Goal: Navigation & Orientation: Understand site structure

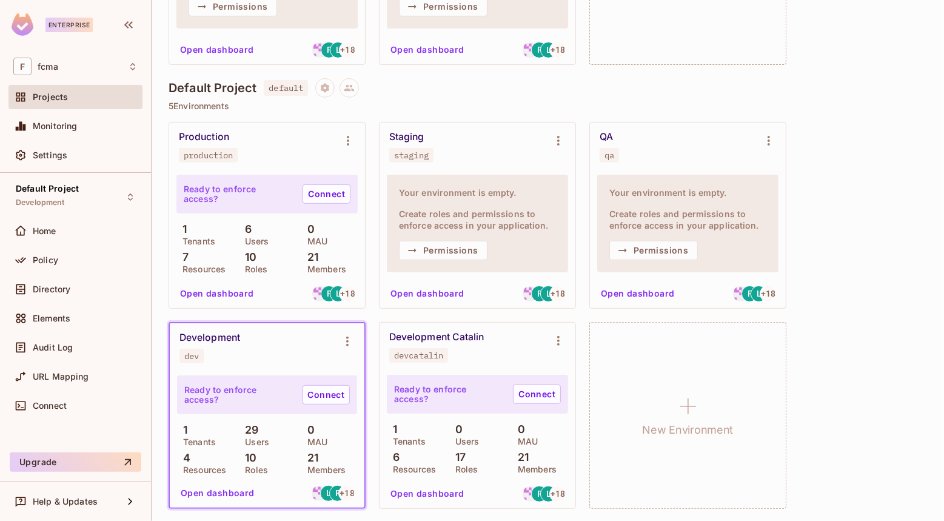
scroll to position [287, 0]
click at [441, 489] on button "Open dashboard" at bounding box center [427, 492] width 84 height 19
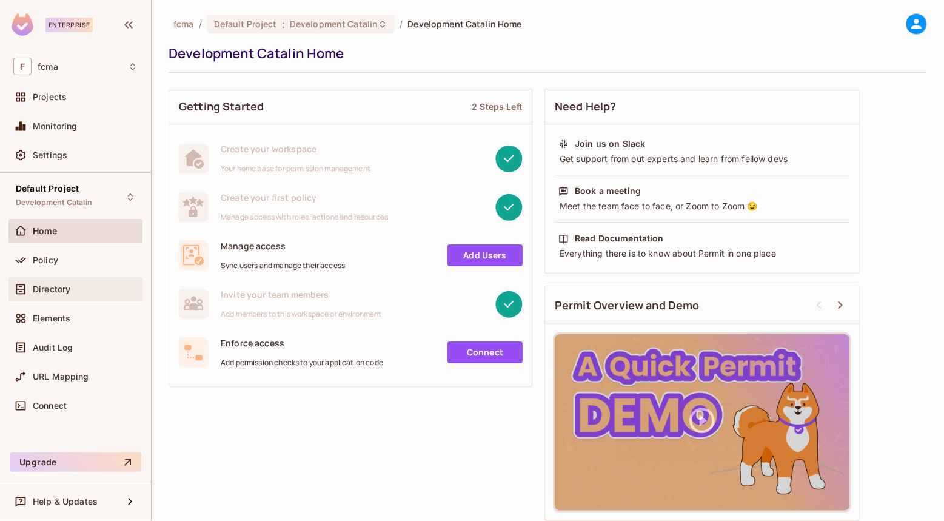
click at [65, 291] on span "Directory" at bounding box center [52, 289] width 38 height 10
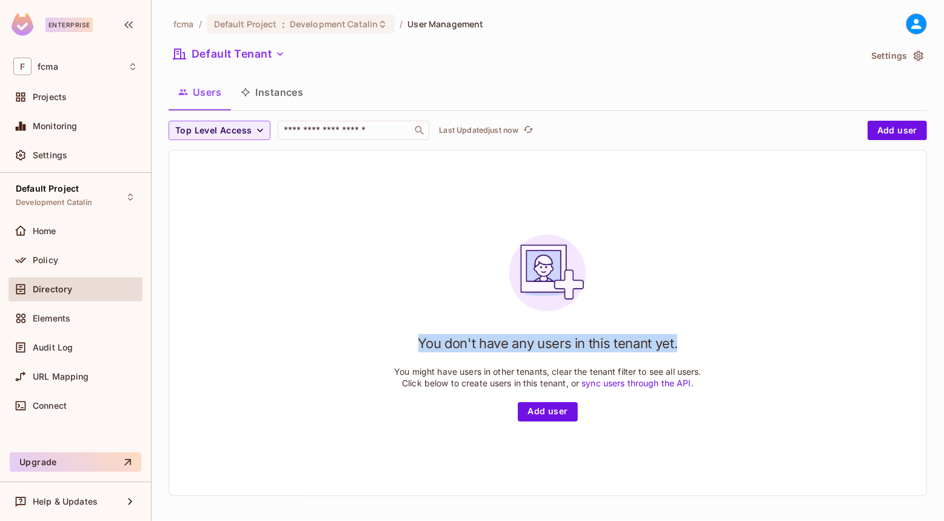
drag, startPoint x: 673, startPoint y: 344, endPoint x: 410, endPoint y: 339, distance: 263.1
click at [410, 339] on div "You don't have any users in this tenant yet. You might have users in other tena…" at bounding box center [547, 323] width 307 height 196
click at [315, 222] on div "You don't have any users in this tenant yet. You might have users in other tena…" at bounding box center [547, 322] width 757 height 345
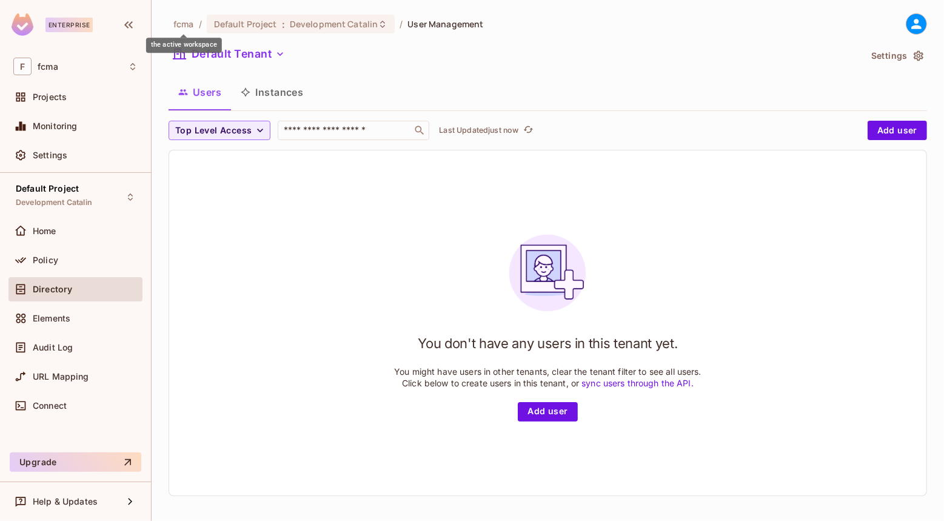
click at [182, 22] on span "fcma" at bounding box center [183, 24] width 21 height 12
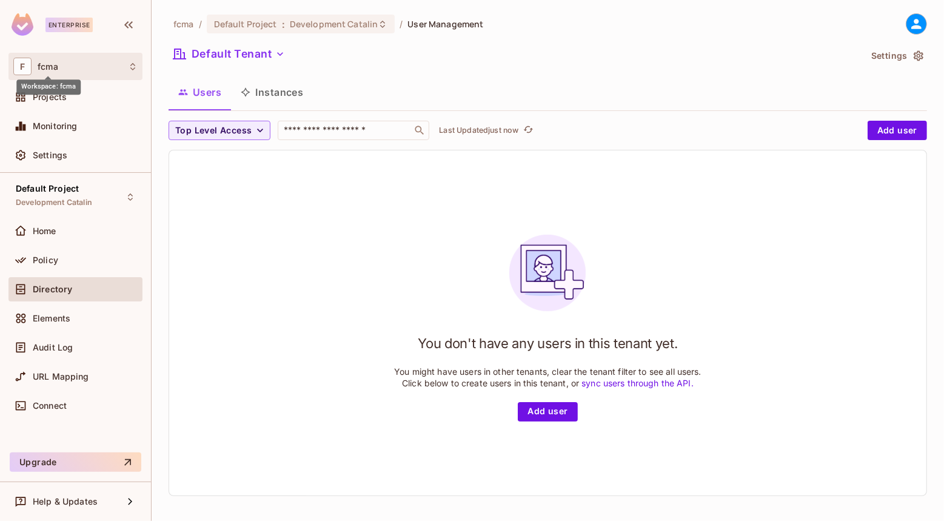
click at [52, 62] on span "fcma" at bounding box center [48, 67] width 21 height 10
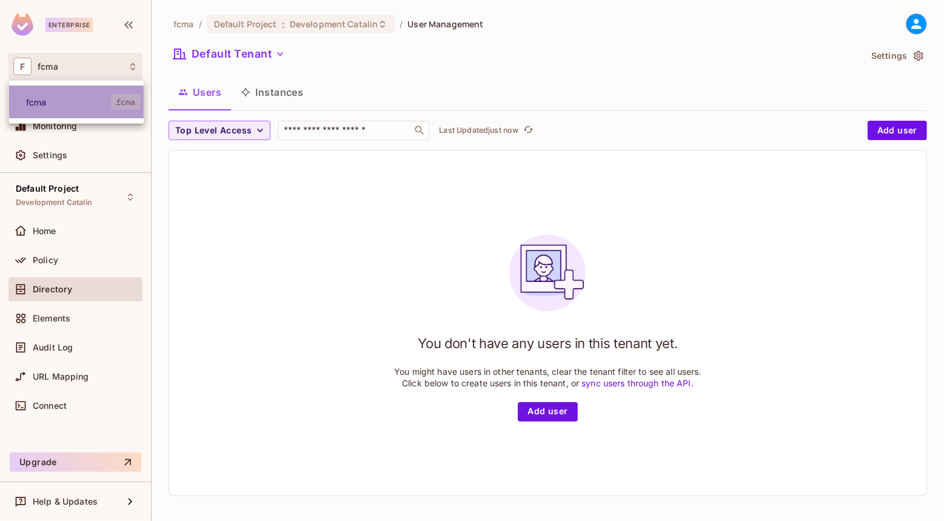
click at [42, 98] on span "fcma" at bounding box center [68, 102] width 85 height 12
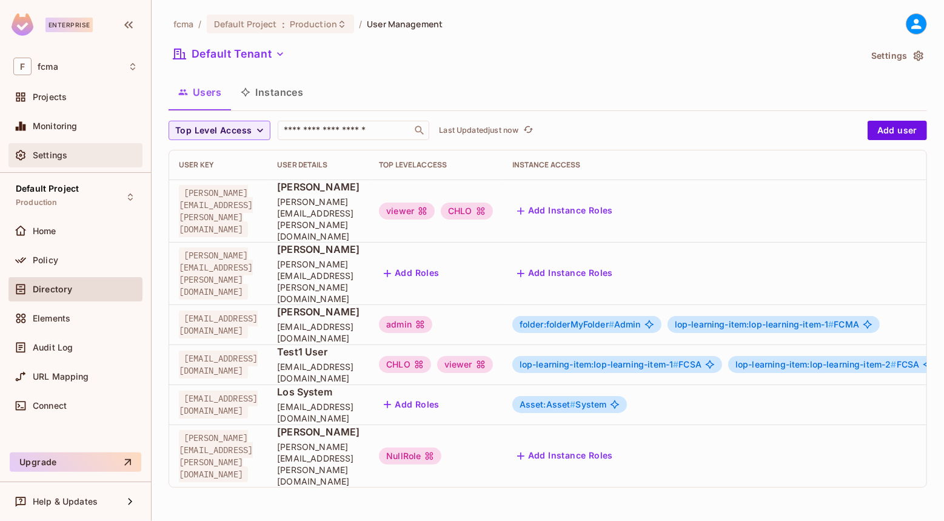
click at [56, 155] on span "Settings" at bounding box center [50, 155] width 35 height 10
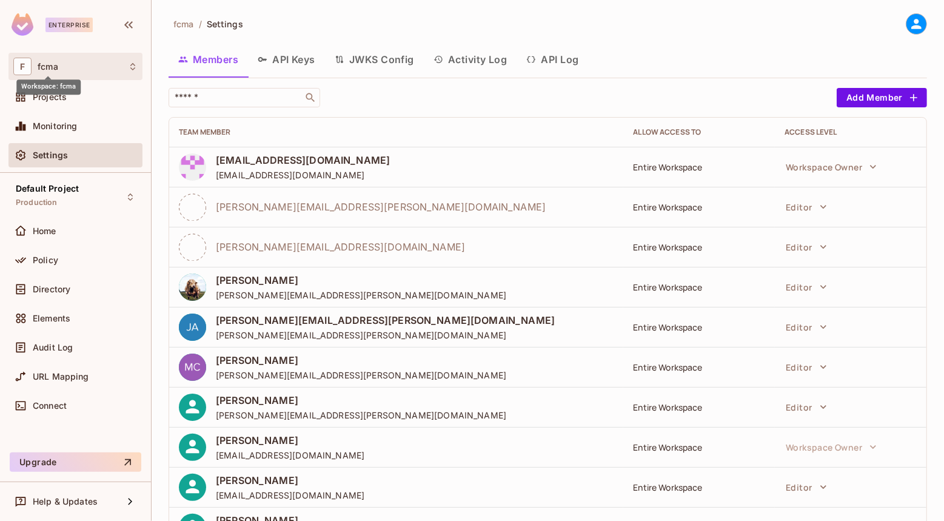
click at [52, 64] on span "fcma" at bounding box center [48, 67] width 21 height 10
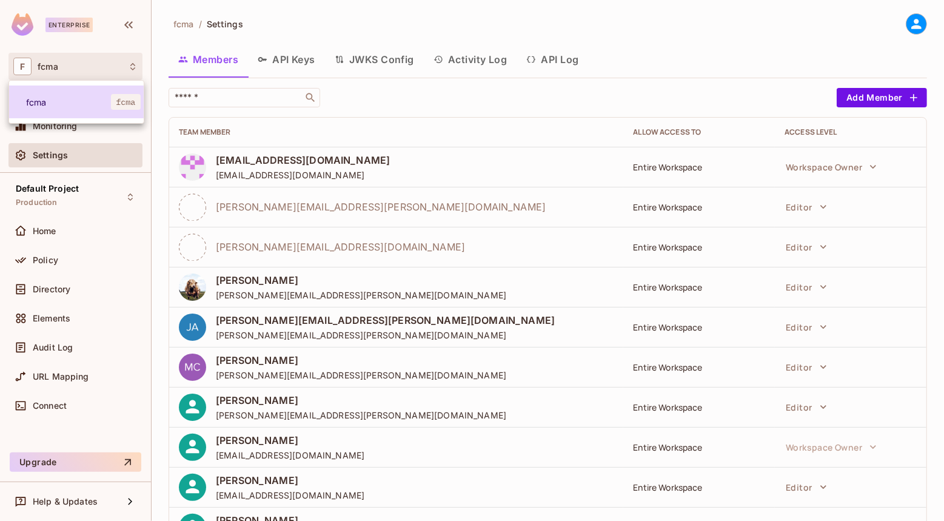
click at [36, 98] on span "fcma" at bounding box center [68, 102] width 85 height 12
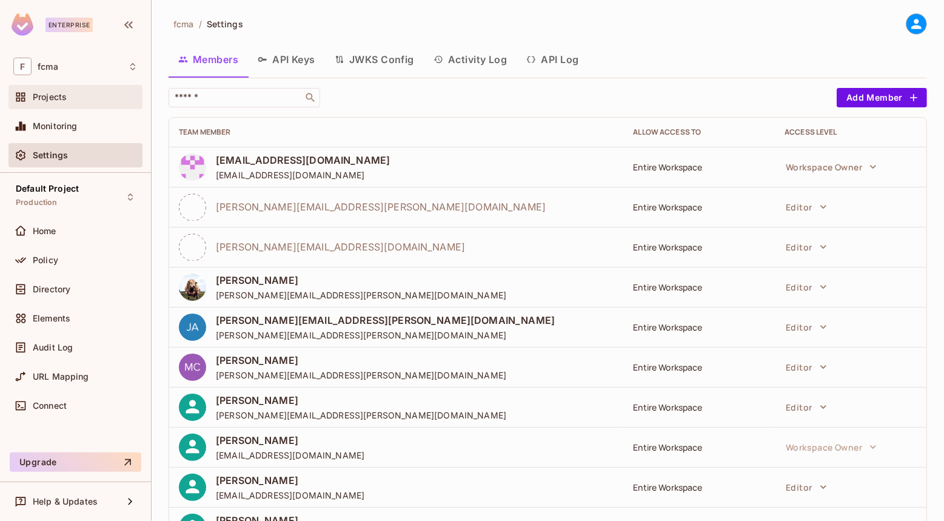
click at [52, 98] on span "Projects" at bounding box center [50, 97] width 34 height 10
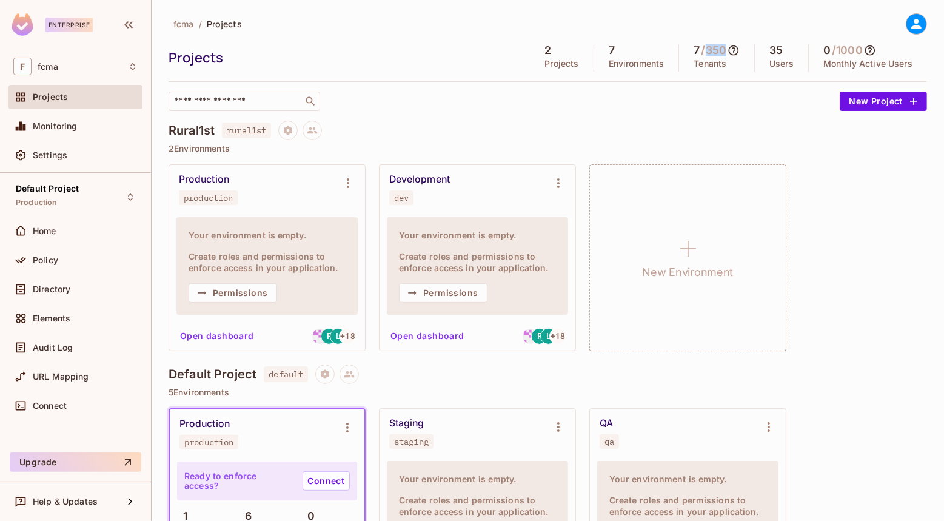
drag, startPoint x: 717, startPoint y: 52, endPoint x: 699, endPoint y: 51, distance: 18.2
click at [701, 51] on h5 "/ 350" at bounding box center [713, 50] width 25 height 12
click at [761, 116] on div "fcma / Projects Projects 2 Projects 7 Environments 7 / 350 Tenants 35 Users 0 /…" at bounding box center [547, 410] width 758 height 795
click at [875, 238] on div "Production production Your environment is empty. Create roles and permissions t…" at bounding box center [547, 257] width 758 height 187
click at [885, 261] on div "Production production Your environment is empty. Create roles and permissions t…" at bounding box center [547, 257] width 758 height 187
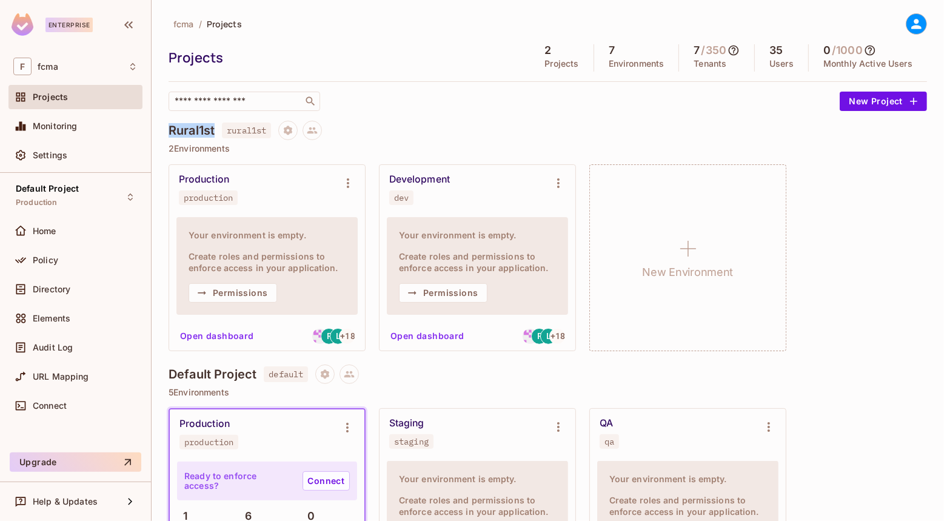
drag, startPoint x: 216, startPoint y: 132, endPoint x: 169, endPoint y: 130, distance: 47.3
click at [169, 130] on div "Rural1st rural1st" at bounding box center [547, 130] width 758 height 19
click at [393, 122] on div "Rural1st rural1st" at bounding box center [547, 130] width 758 height 19
drag, startPoint x: 215, startPoint y: 129, endPoint x: 170, endPoint y: 127, distance: 45.5
click at [170, 127] on div "Rural1st rural1st" at bounding box center [547, 130] width 758 height 19
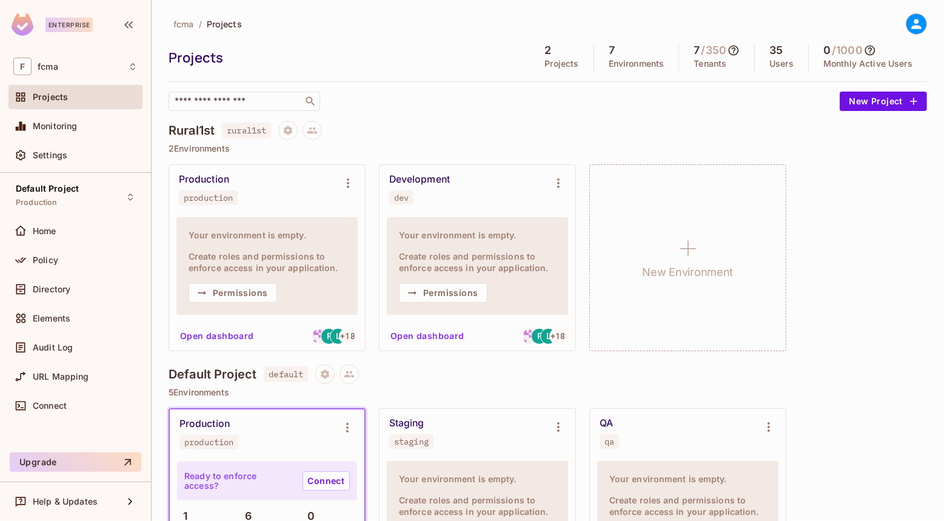
click at [878, 284] on div "Production production Your environment is empty. Create roles and permissions t…" at bounding box center [547, 257] width 758 height 187
drag, startPoint x: 217, startPoint y: 131, endPoint x: 169, endPoint y: 132, distance: 47.9
click at [169, 132] on div "Rural1st rural1st" at bounding box center [547, 130] width 758 height 19
click at [861, 194] on div "Production production Your environment is empty. Create roles and permissions t…" at bounding box center [547, 257] width 758 height 187
click at [60, 149] on div "Settings" at bounding box center [75, 155] width 124 height 15
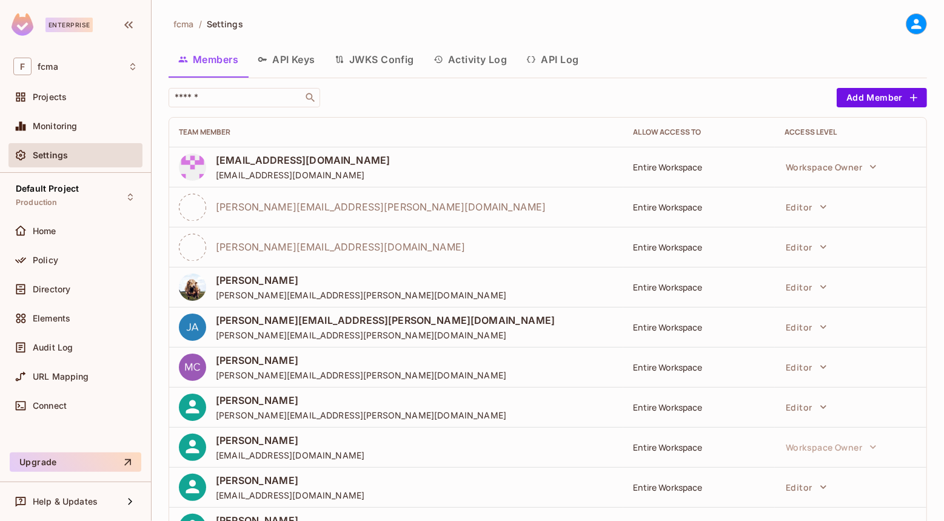
click at [306, 62] on button "API Keys" at bounding box center [286, 59] width 77 height 30
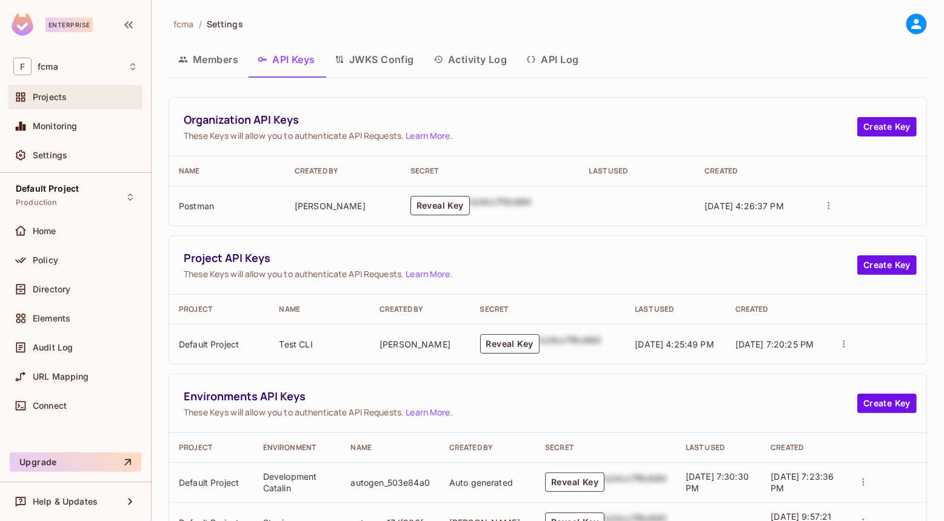
click at [62, 95] on span "Projects" at bounding box center [50, 97] width 34 height 10
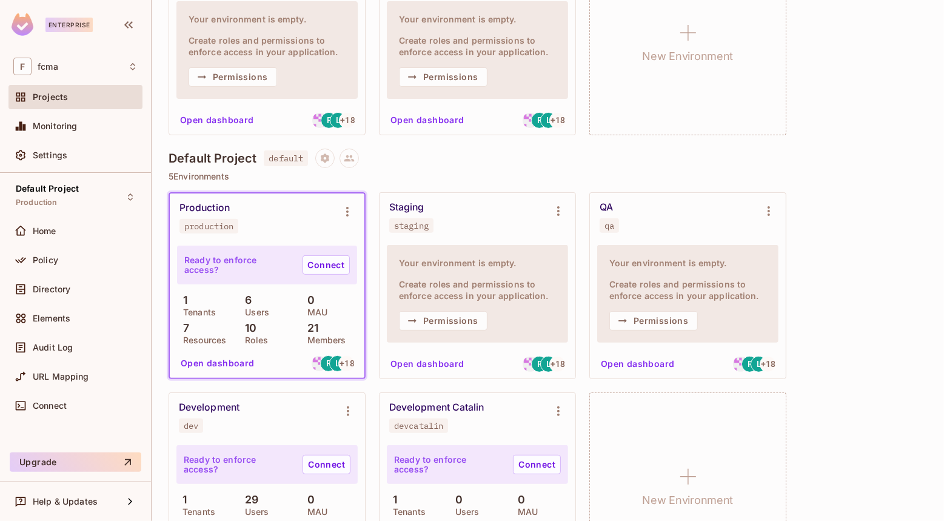
scroll to position [220, 0]
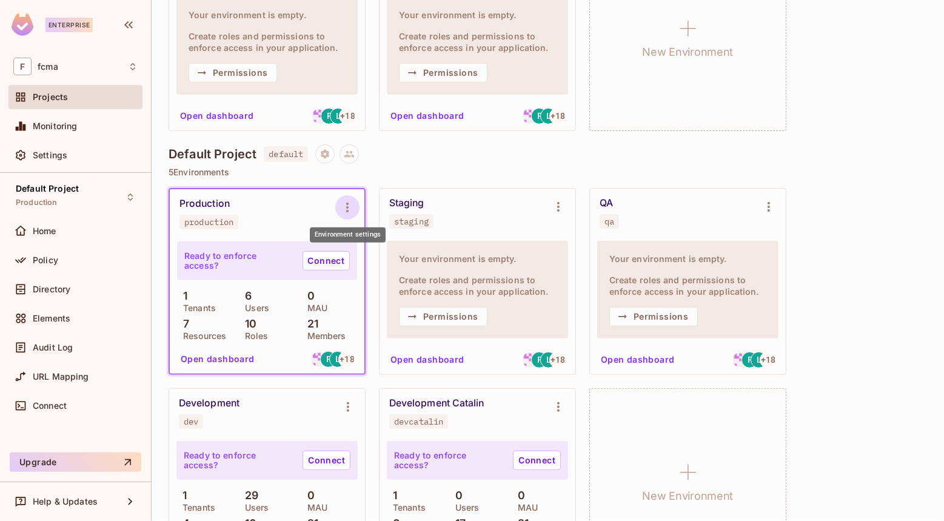
click at [348, 206] on icon "Environment settings" at bounding box center [347, 207] width 2 height 10
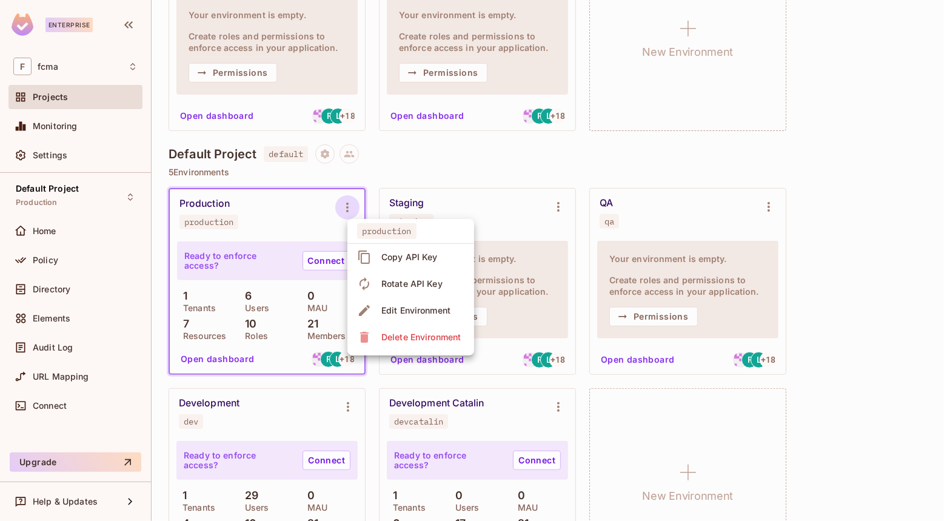
click at [848, 199] on div at bounding box center [472, 260] width 944 height 521
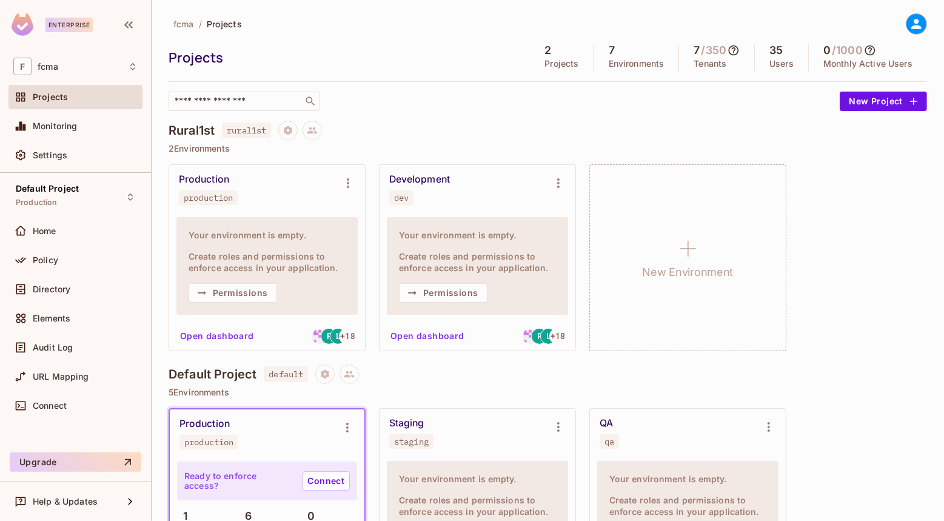
scroll to position [55, 0]
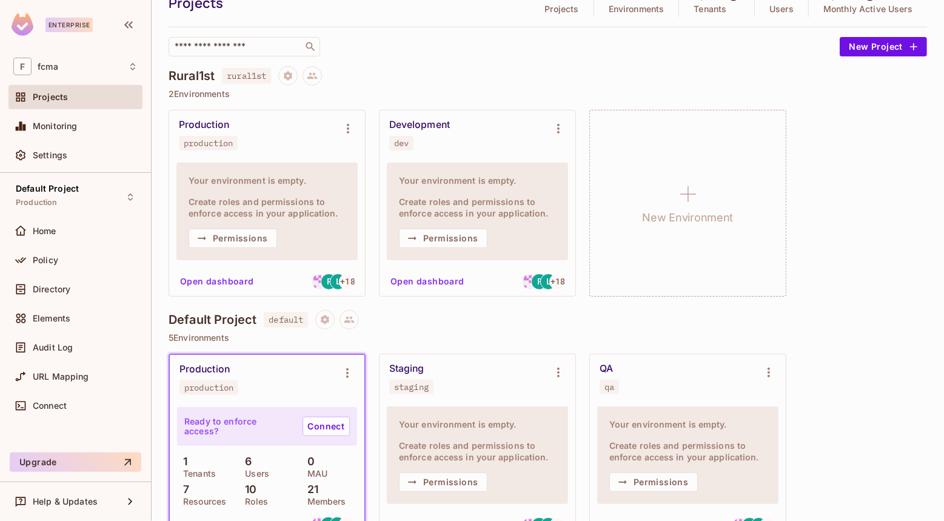
drag, startPoint x: 893, startPoint y: 224, endPoint x: 890, endPoint y: 230, distance: 6.8
click at [893, 223] on div "Production production Your environment is empty. Create roles and permissions t…" at bounding box center [547, 203] width 758 height 187
click at [879, 117] on div "Production production Your environment is empty. Create roles and permissions t…" at bounding box center [547, 203] width 758 height 187
click at [887, 124] on div "Production production Your environment is empty. Create roles and permissions t…" at bounding box center [547, 203] width 758 height 187
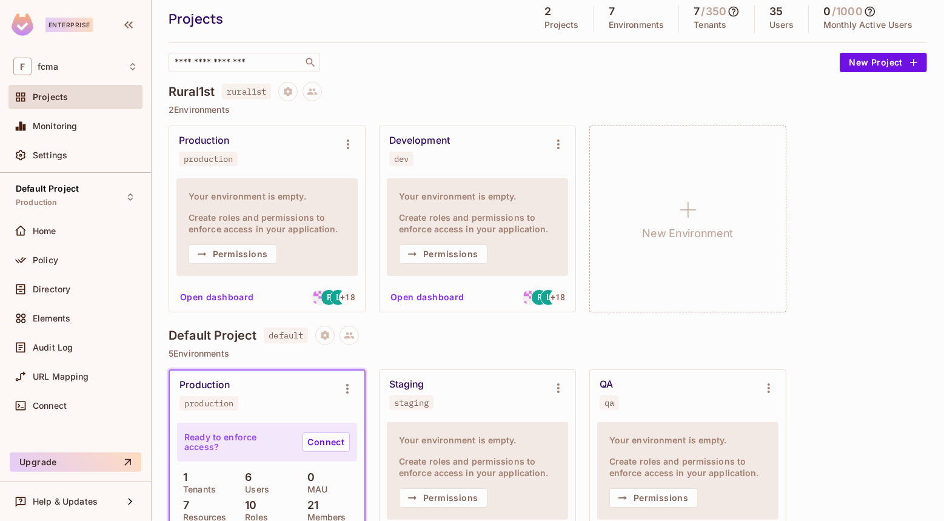
scroll to position [0, 0]
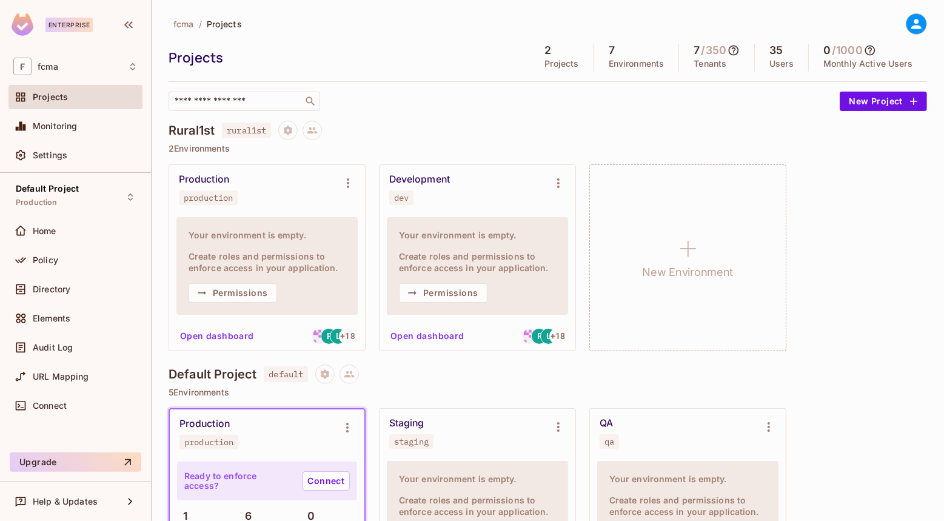
click at [849, 156] on div "Rural1st rural1st 2 Environments Production production Your environment is empt…" at bounding box center [547, 243] width 758 height 244
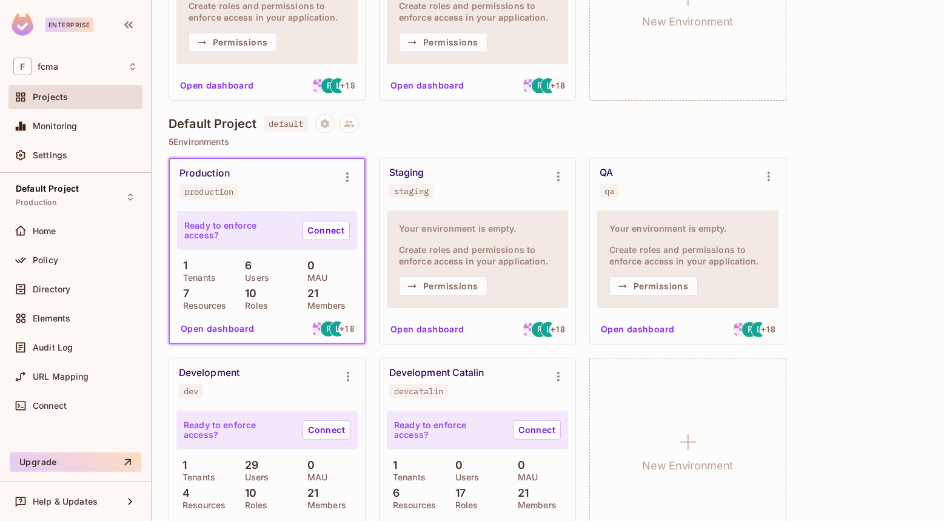
scroll to position [287, 0]
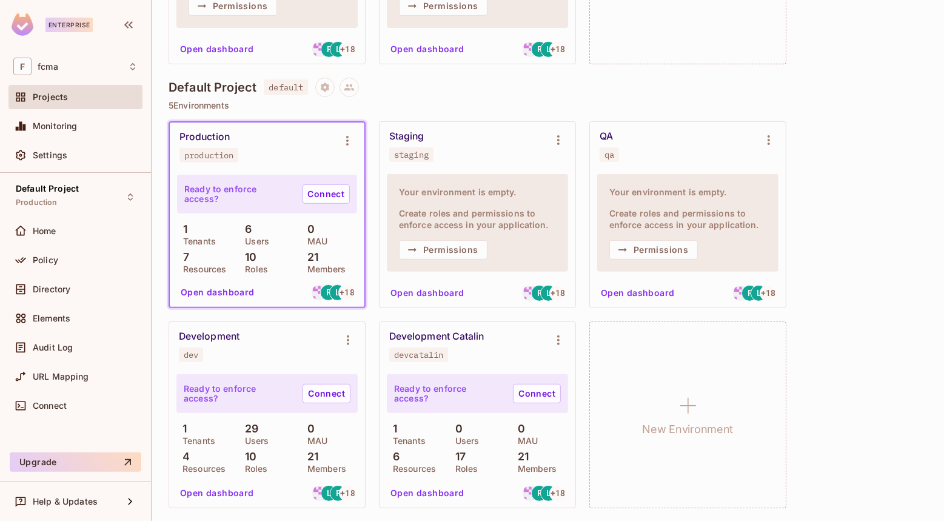
click at [838, 416] on div "Production production Ready to enforce access? Connect 1 Tenants 6 Users 0 MAU …" at bounding box center [547, 314] width 758 height 387
click at [881, 465] on div "Production production Ready to enforce access? Connect 1 Tenants 6 Users 0 MAU …" at bounding box center [547, 314] width 758 height 387
